Goal: Find specific page/section: Find specific page/section

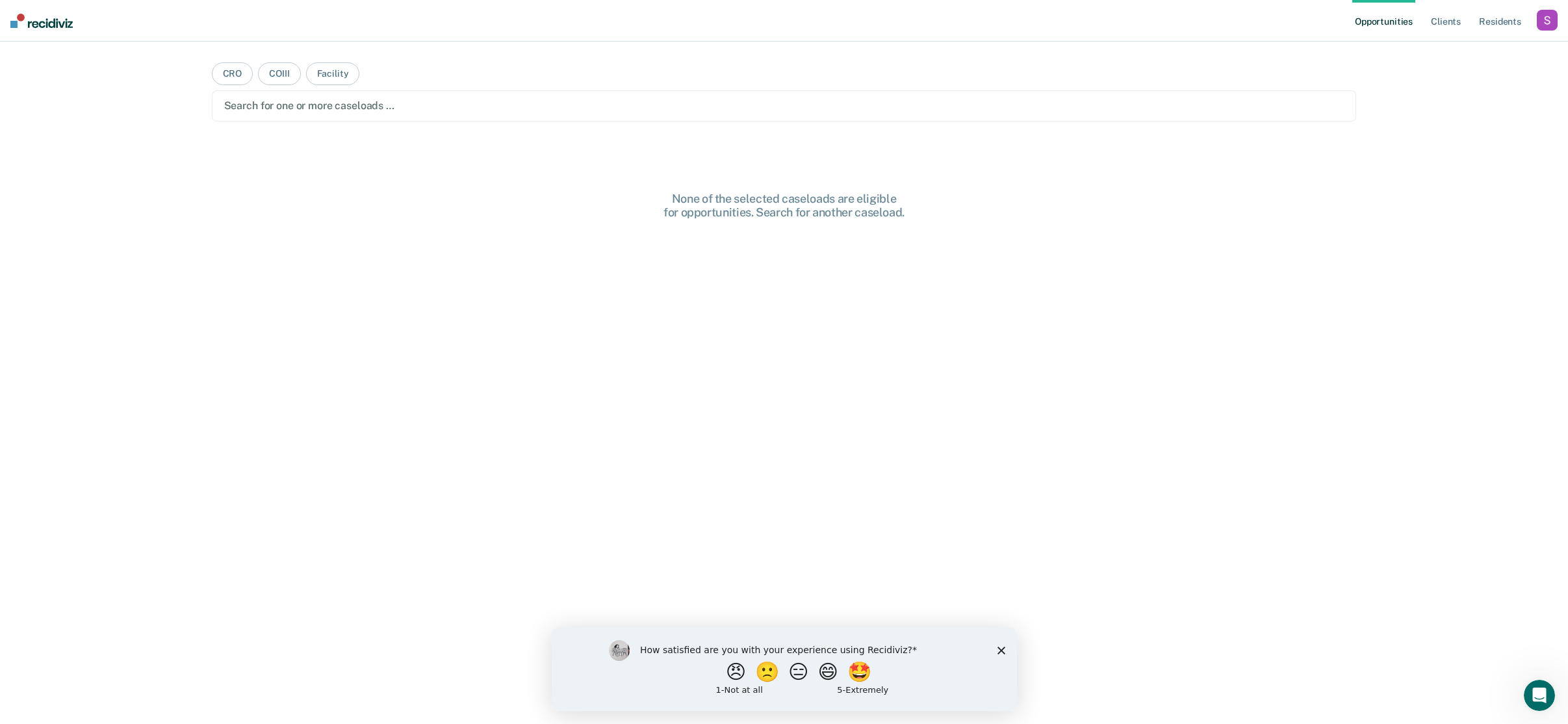
click at [1543, 29] on div "button" at bounding box center [1548, 20] width 21 height 21
click at [1461, 51] on link "Profile" at bounding box center [1494, 53] width 105 height 12
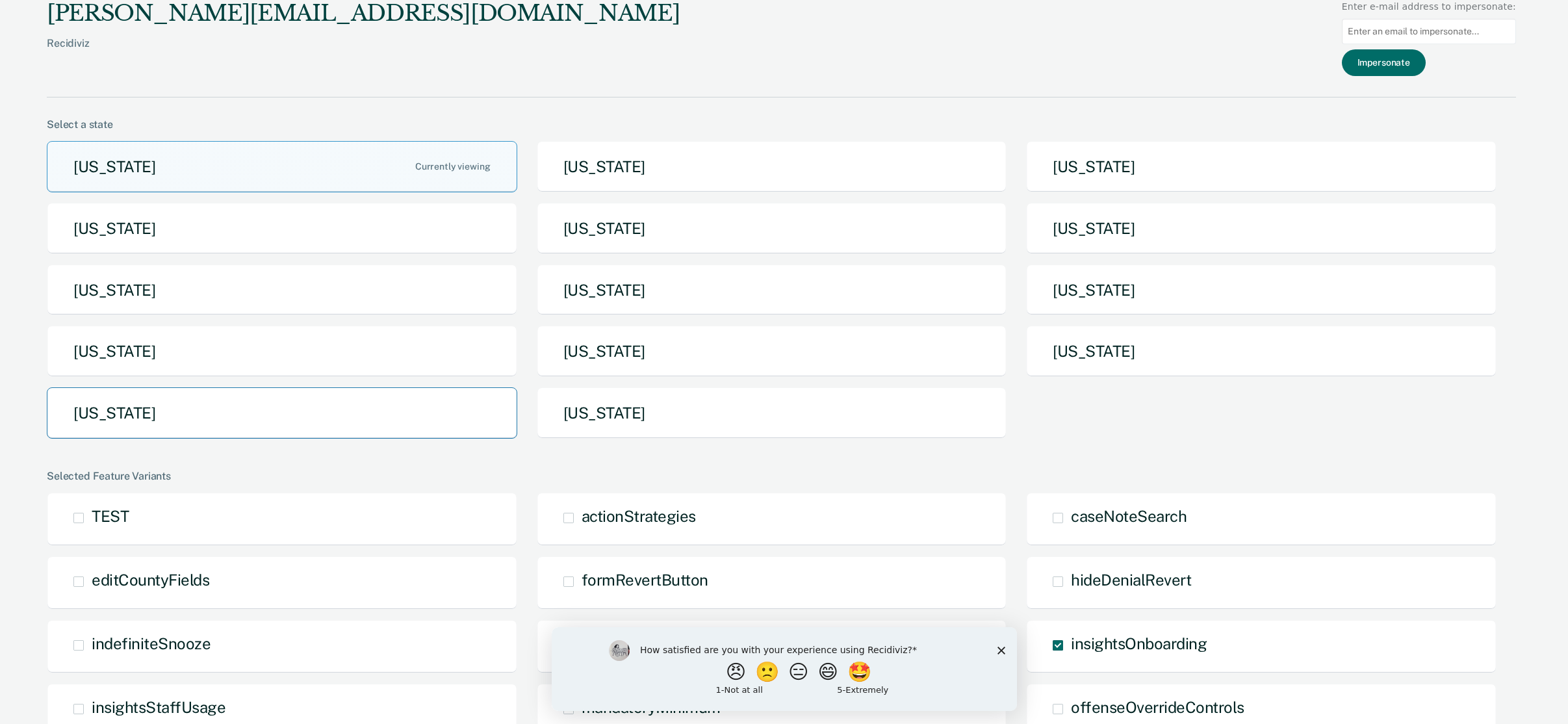
click at [166, 411] on button "[US_STATE]" at bounding box center [282, 414] width 470 height 52
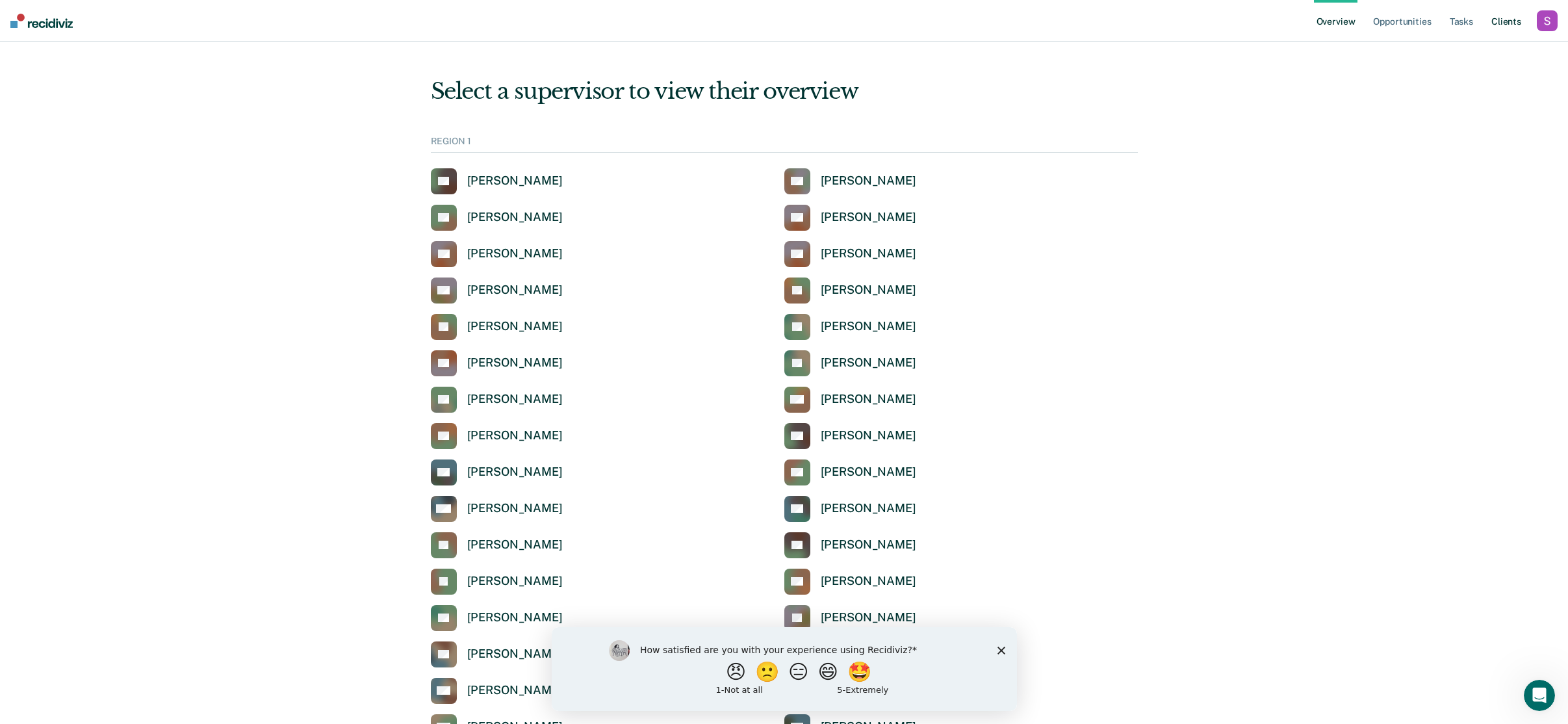
click at [1513, 14] on link "Client s" at bounding box center [1507, 20] width 36 height 41
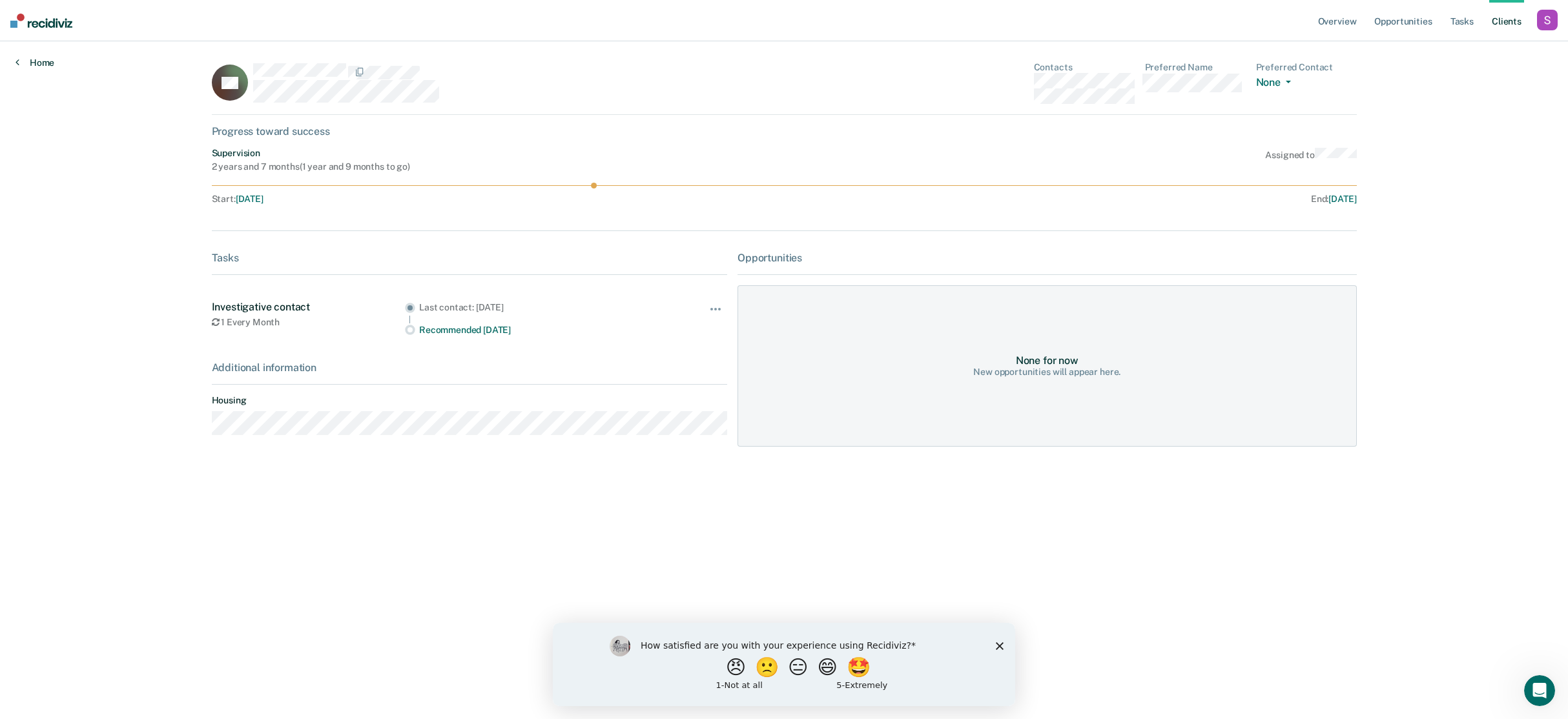
click at [20, 64] on link "Home" at bounding box center [34, 63] width 39 height 11
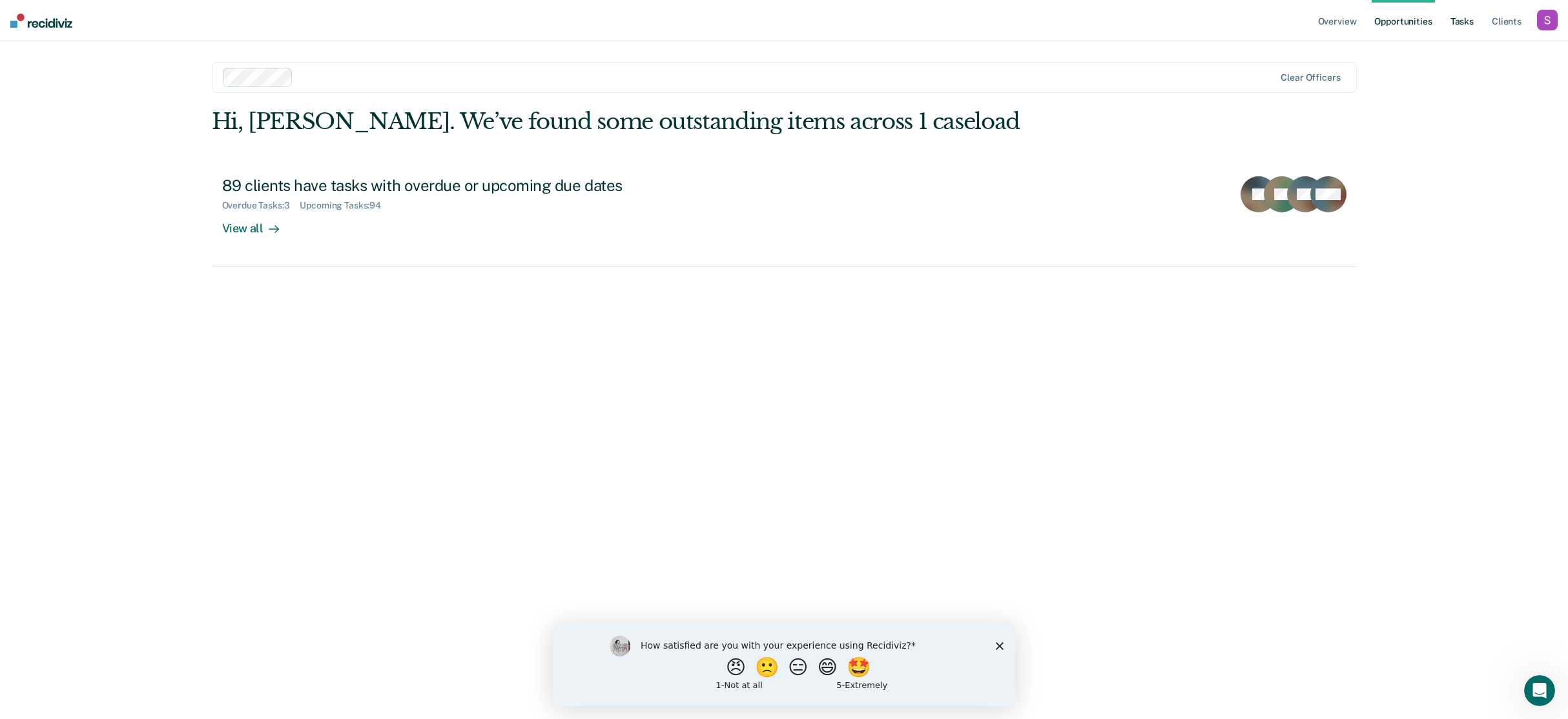
click at [1475, 18] on link "Tasks" at bounding box center [1462, 20] width 29 height 41
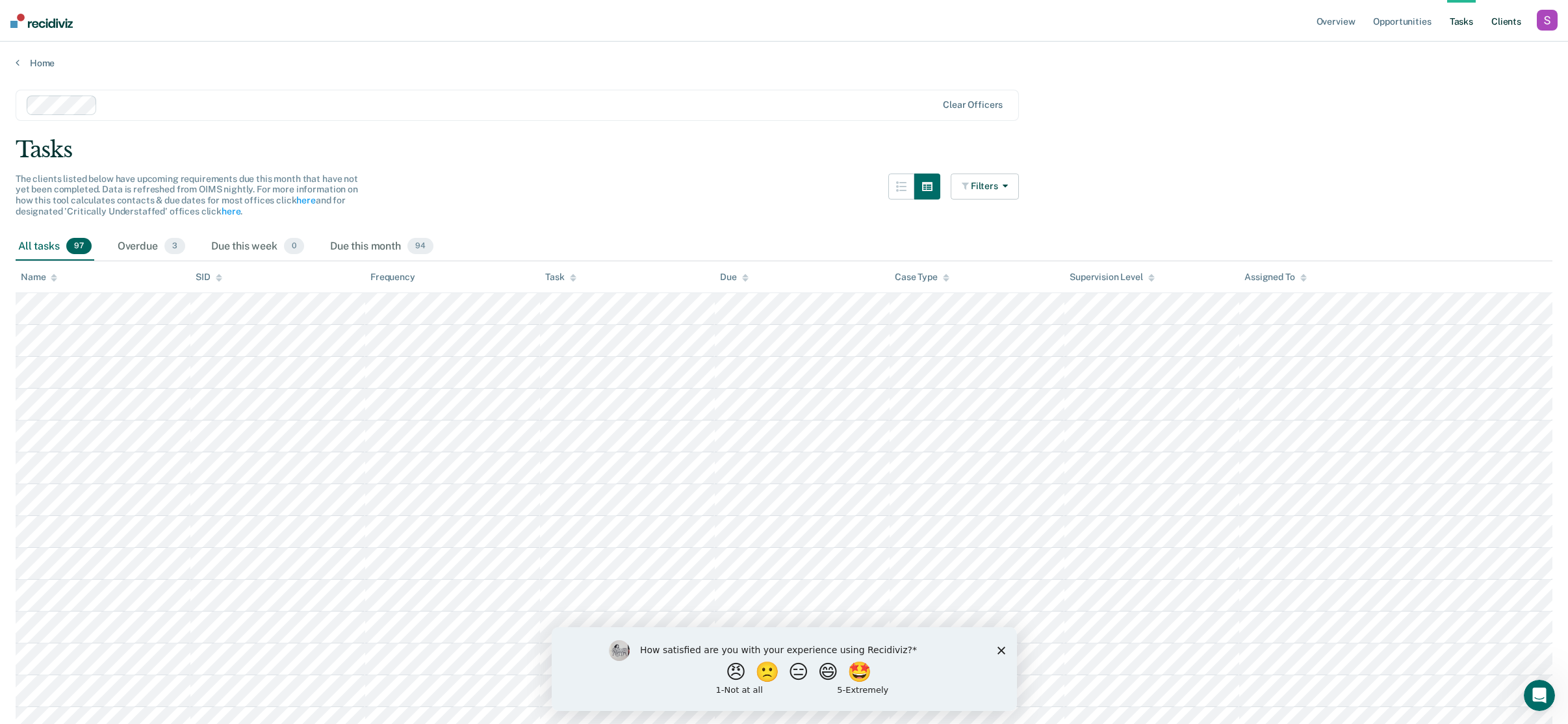
click at [1491, 19] on link "Client s" at bounding box center [1507, 20] width 36 height 41
